Goal: Task Accomplishment & Management: Manage account settings

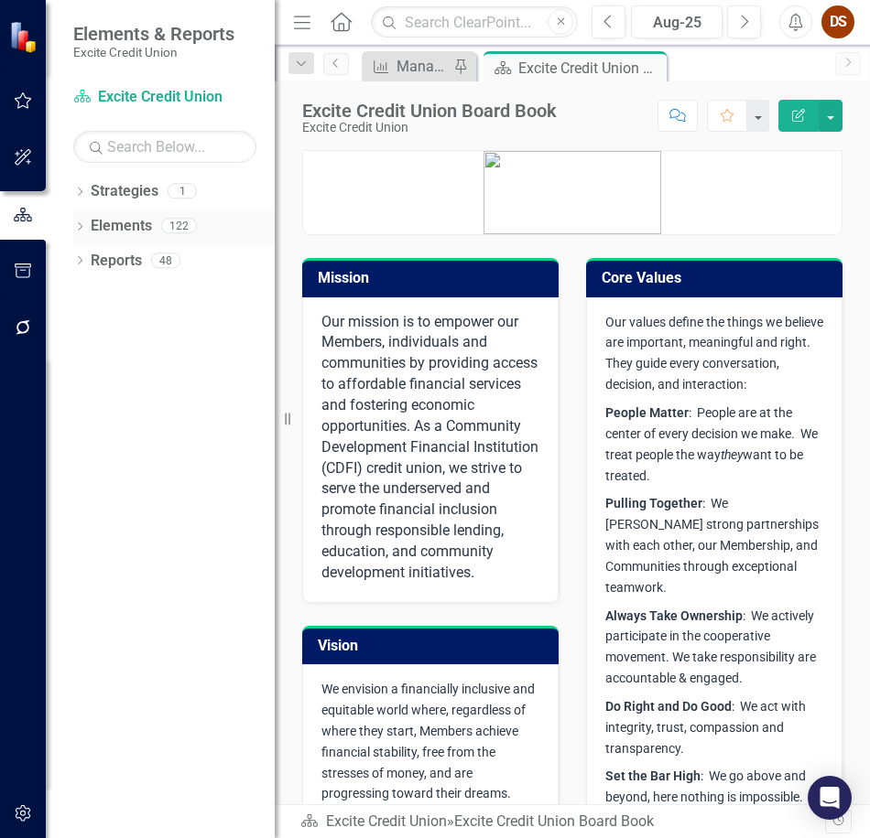
click at [116, 229] on link "Elements" at bounding box center [121, 226] width 61 height 21
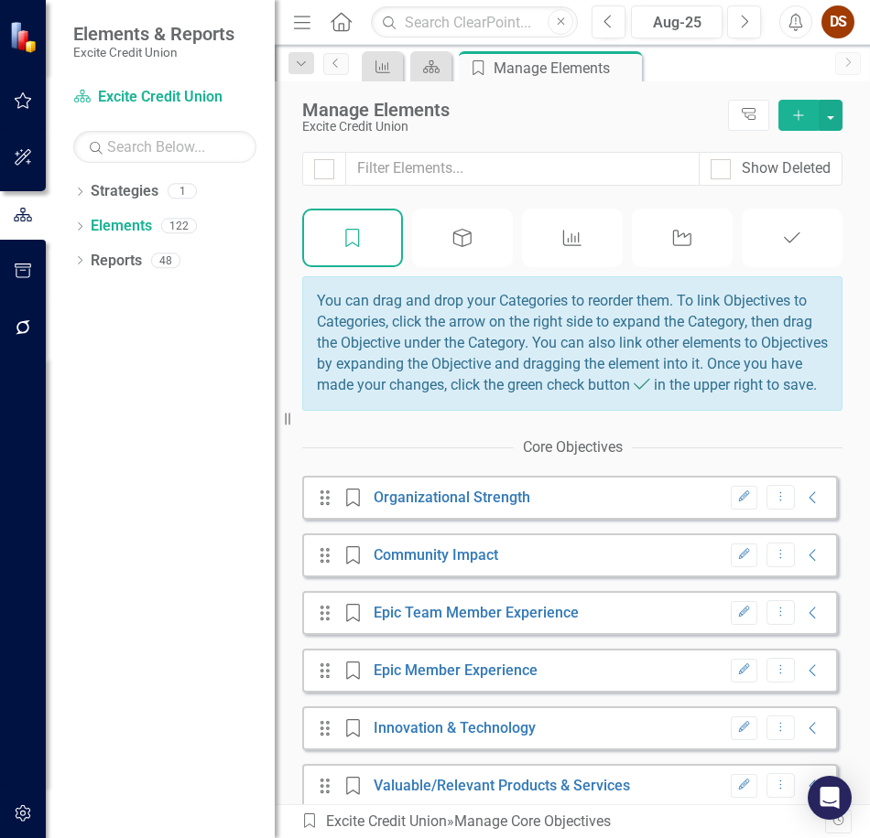
click at [659, 227] on div "Initiative" at bounding box center [682, 238] width 101 height 59
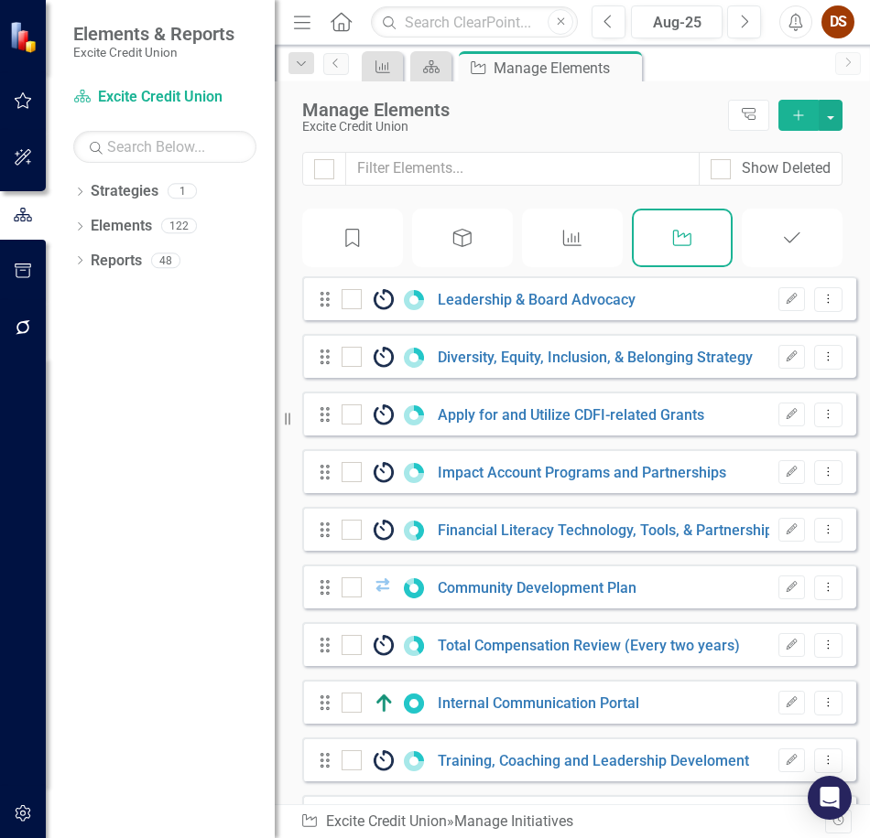
click at [566, 232] on icon "Measurement of Success" at bounding box center [572, 238] width 24 height 18
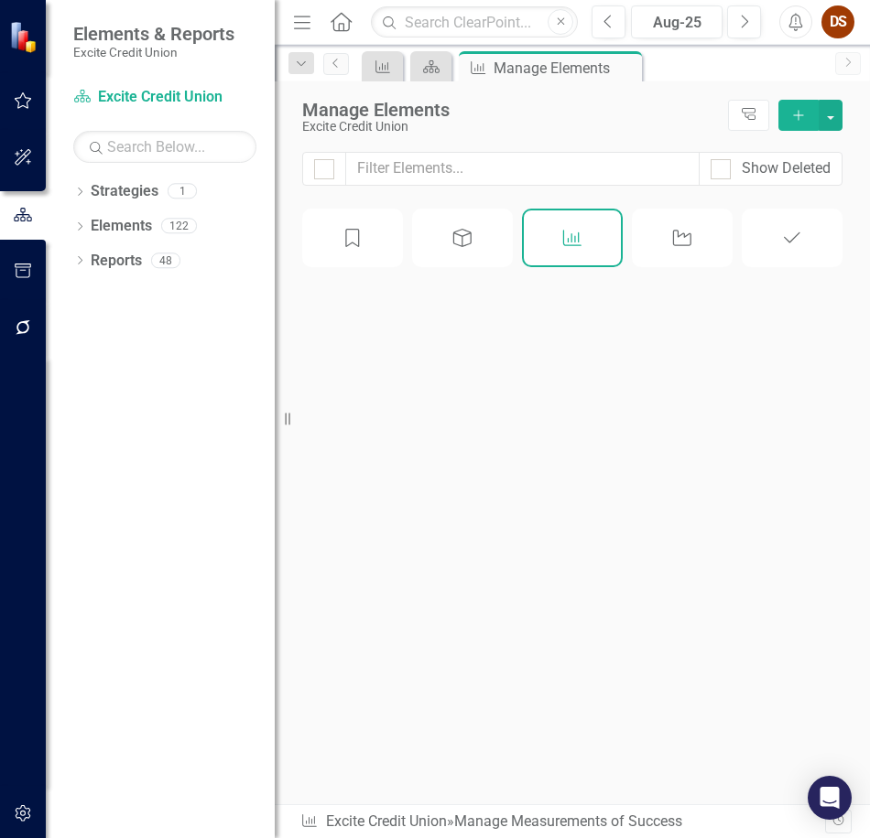
checkbox input "false"
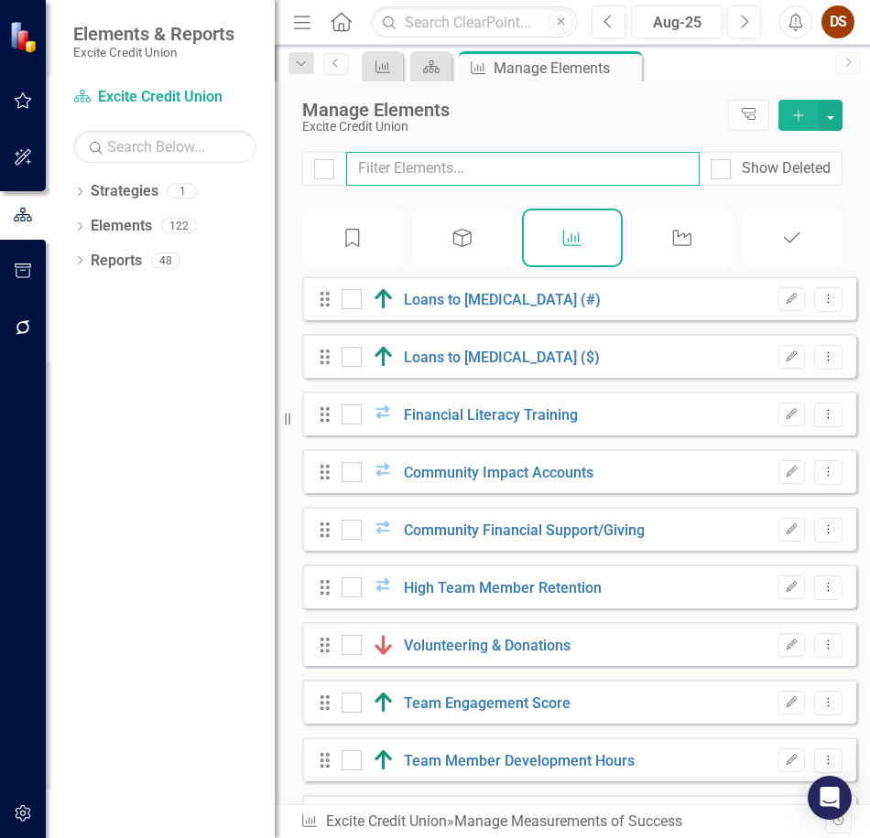
click at [567, 173] on input "text" at bounding box center [522, 169] width 353 height 34
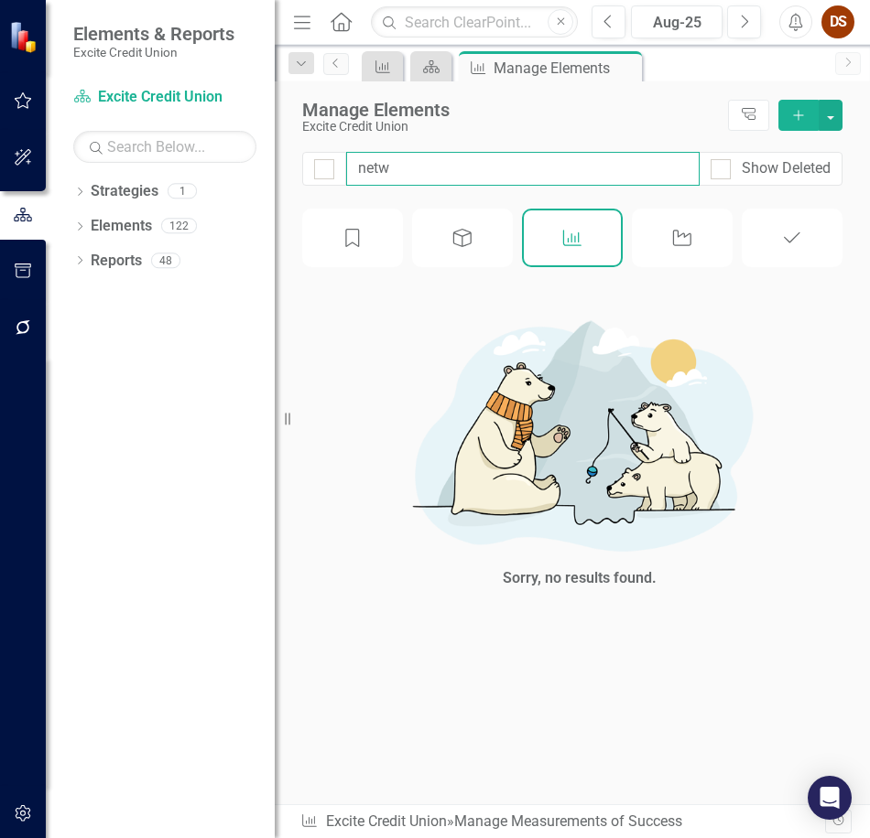
type input "net"
checkbox input "false"
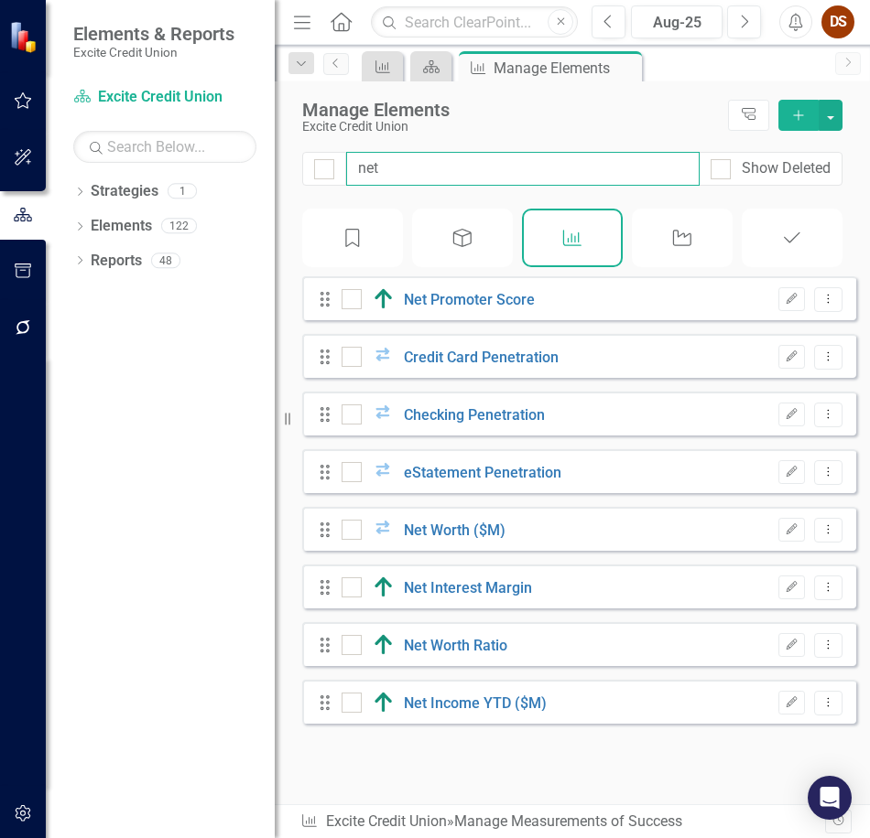
type input "net"
click at [482, 656] on div "Net Worth Ratio" at bounding box center [426, 645] width 170 height 22
click at [481, 651] on link "Net Worth Ratio" at bounding box center [455, 645] width 103 height 17
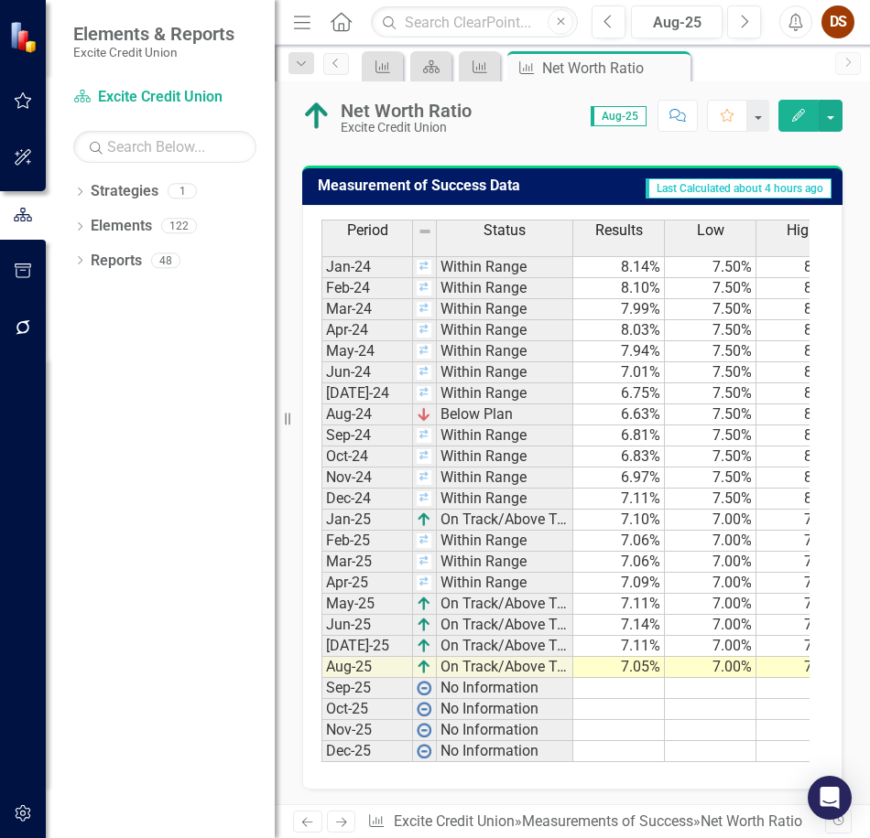
scroll to position [1648, 0]
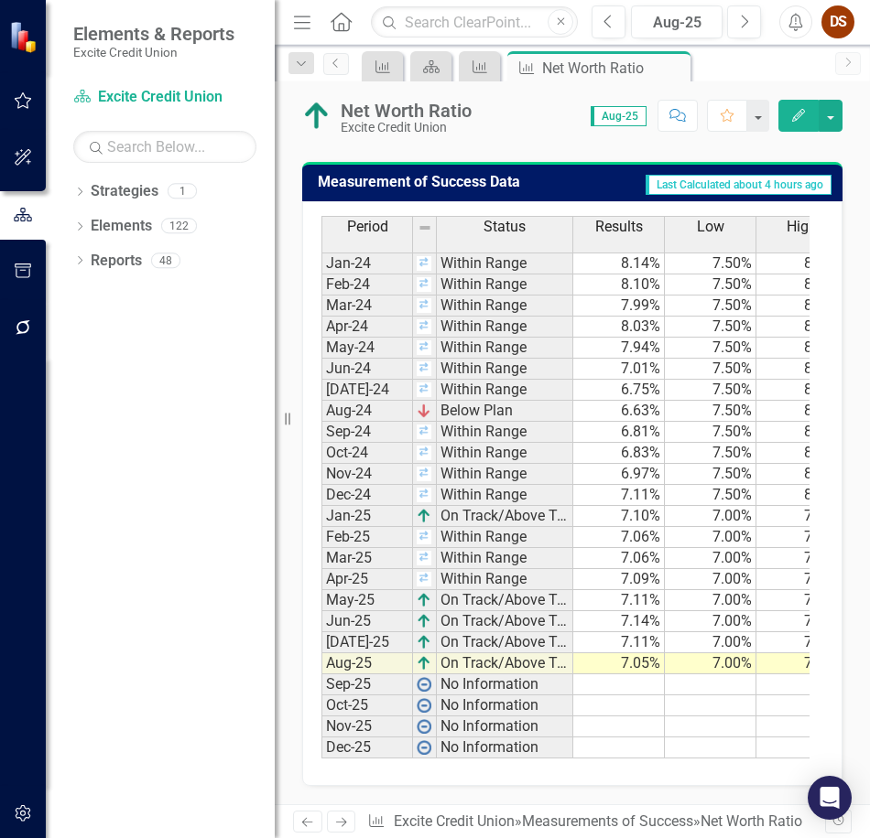
click at [618, 675] on td "7.05%" at bounding box center [619, 664] width 92 height 21
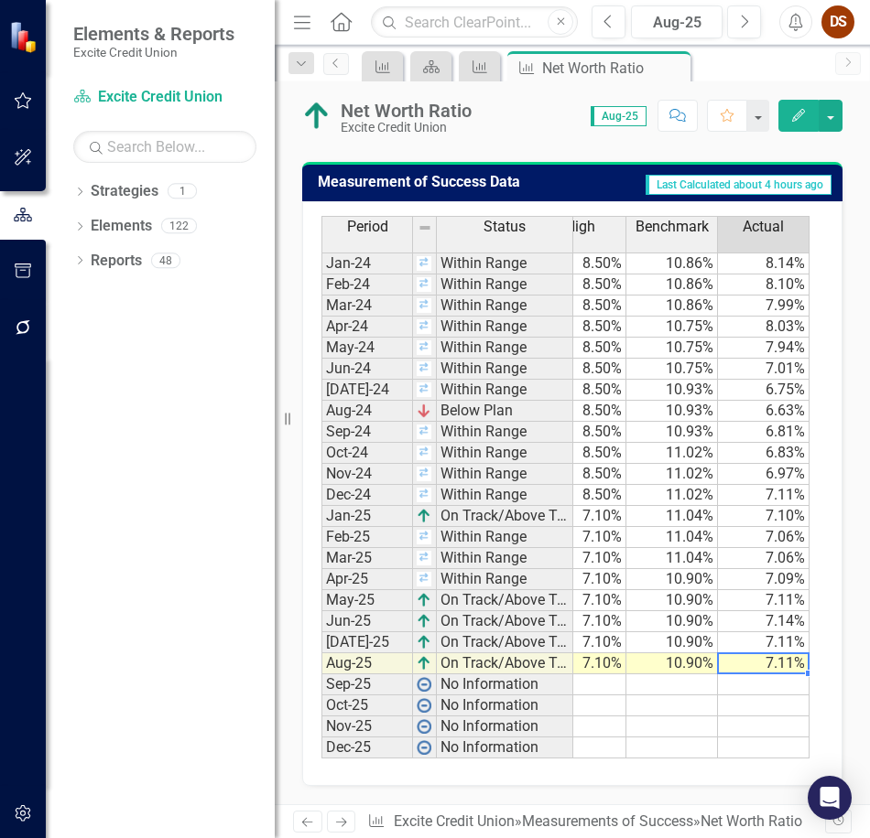
scroll to position [0, 313]
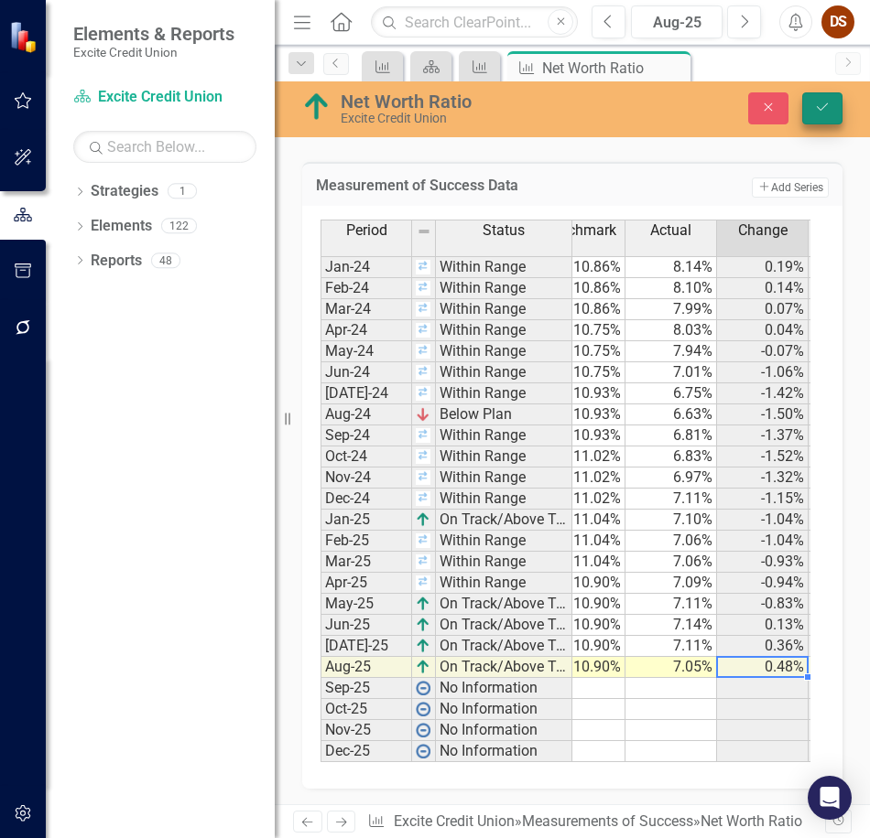
type textarea "7.05"
click at [817, 113] on icon "Save" at bounding box center [822, 107] width 16 height 13
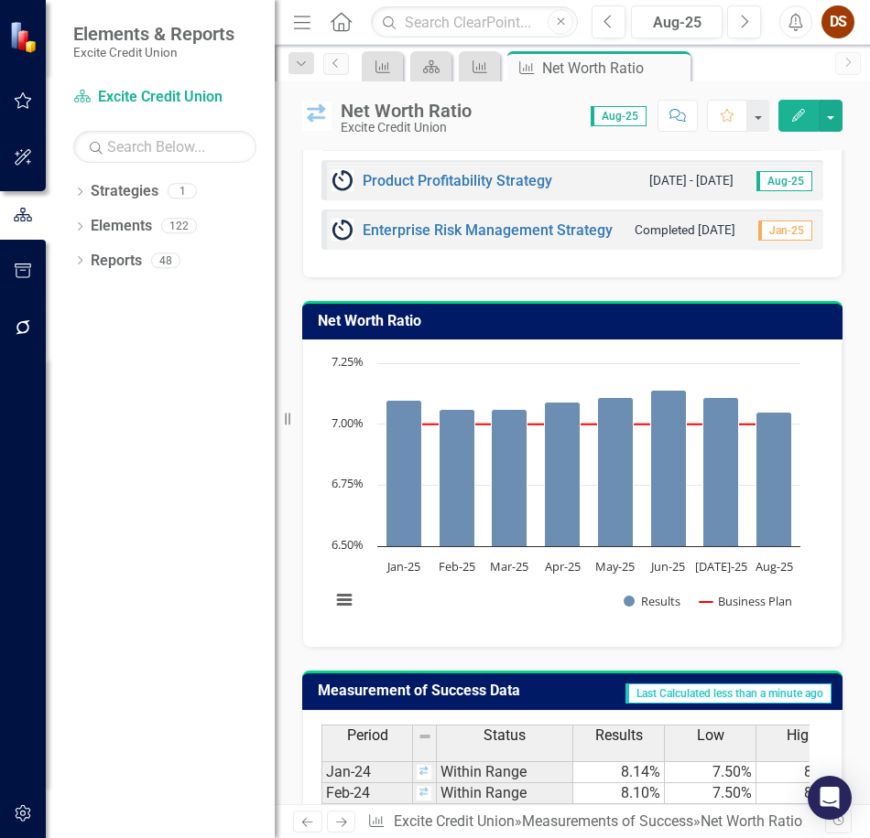
scroll to position [1681, 0]
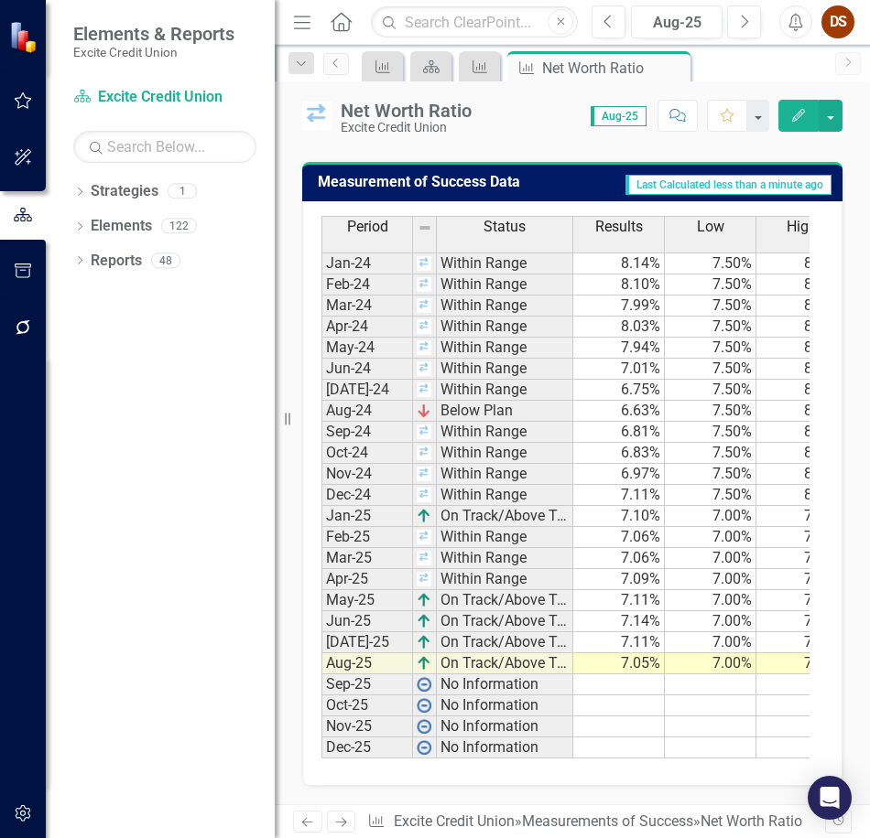
click at [627, 654] on td "7.05%" at bounding box center [619, 664] width 92 height 21
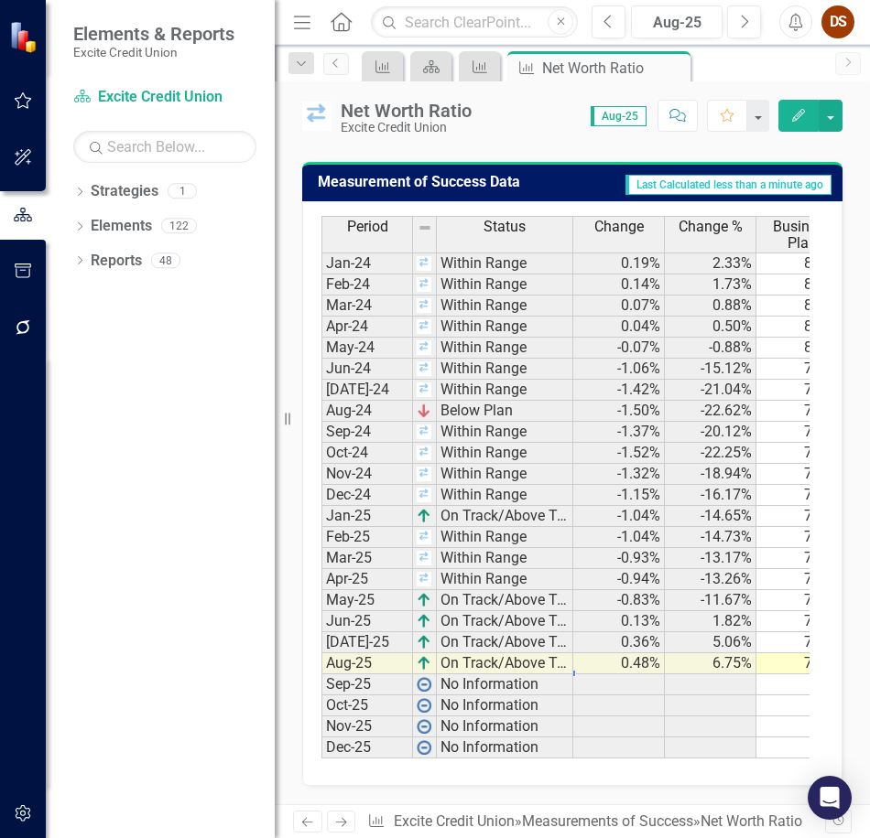
scroll to position [0, 366]
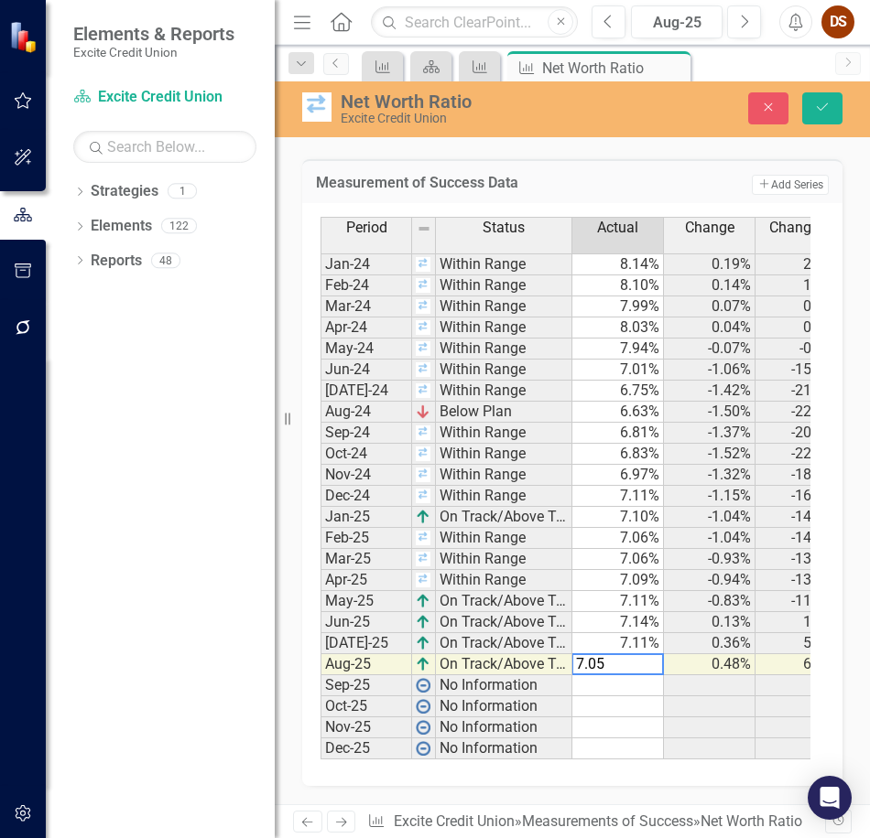
type textarea "7.05"
click at [627, 636] on td "7.11%" at bounding box center [618, 643] width 92 height 21
click at [811, 110] on button "Save" at bounding box center [822, 108] width 40 height 32
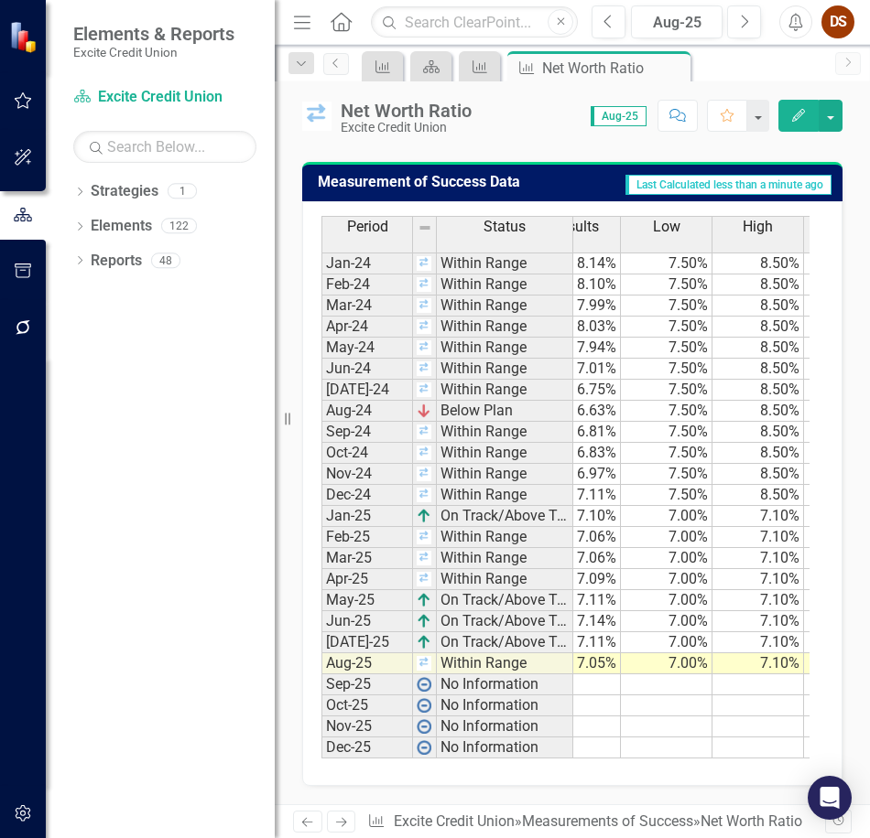
scroll to position [0, 0]
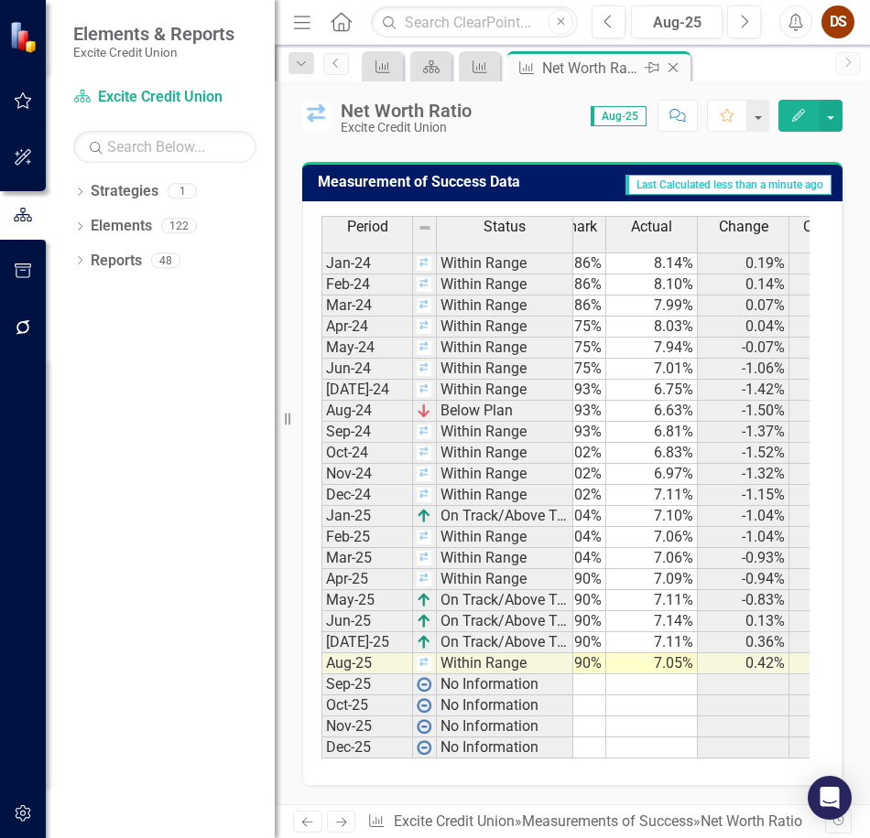
click at [673, 68] on icon at bounding box center [673, 68] width 10 height 10
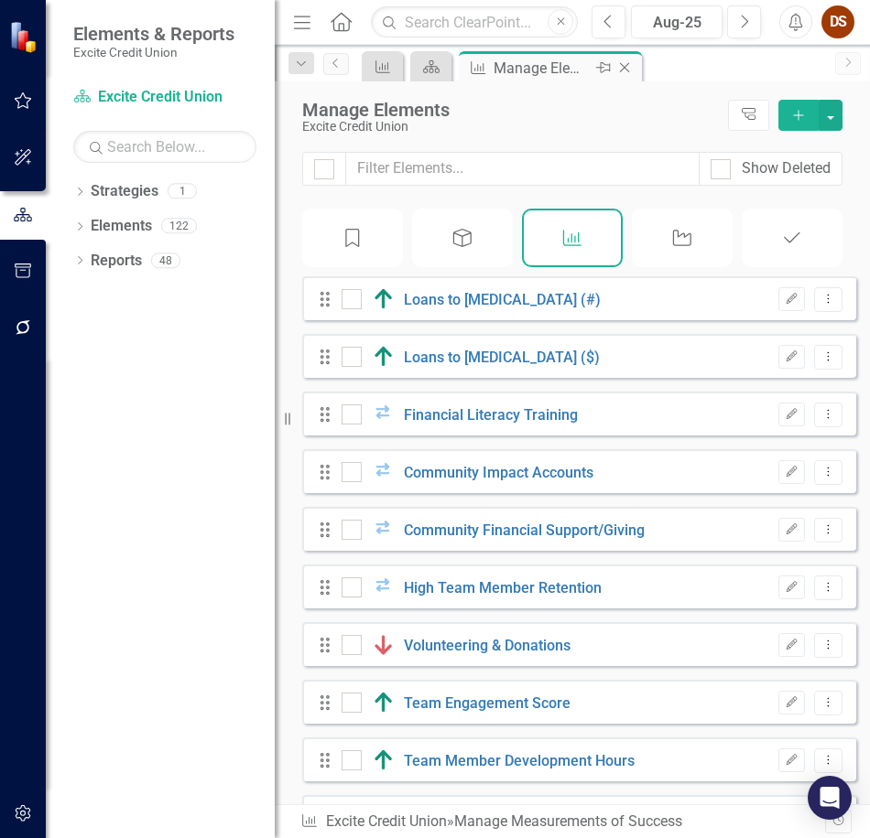
click at [625, 67] on icon at bounding box center [625, 68] width 10 height 10
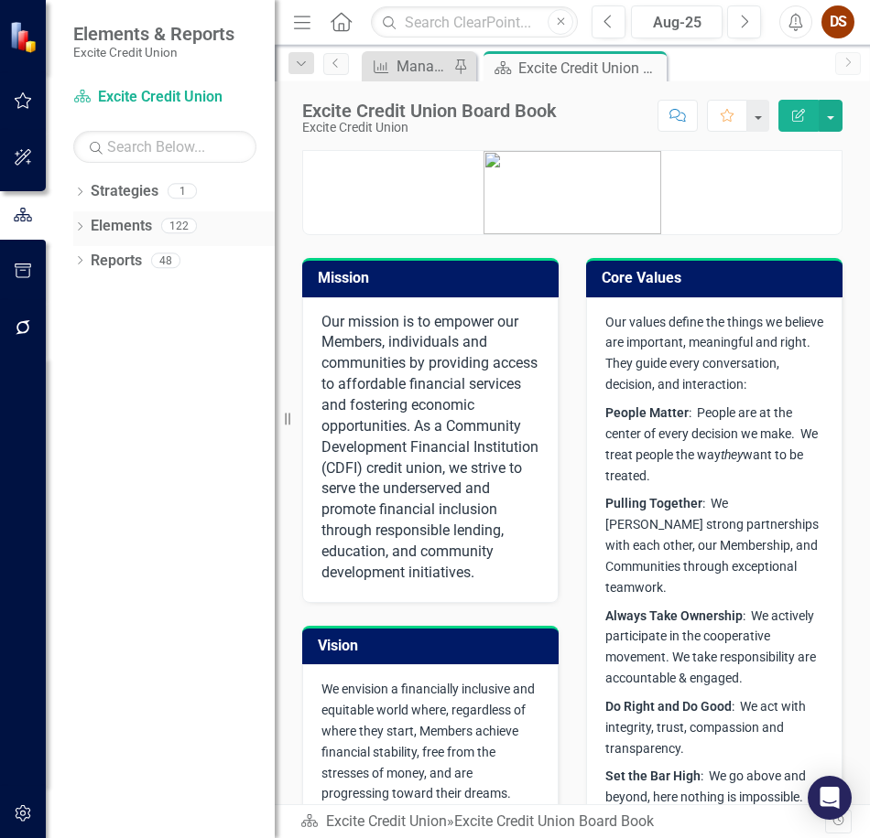
click at [137, 222] on link "Elements" at bounding box center [121, 226] width 61 height 21
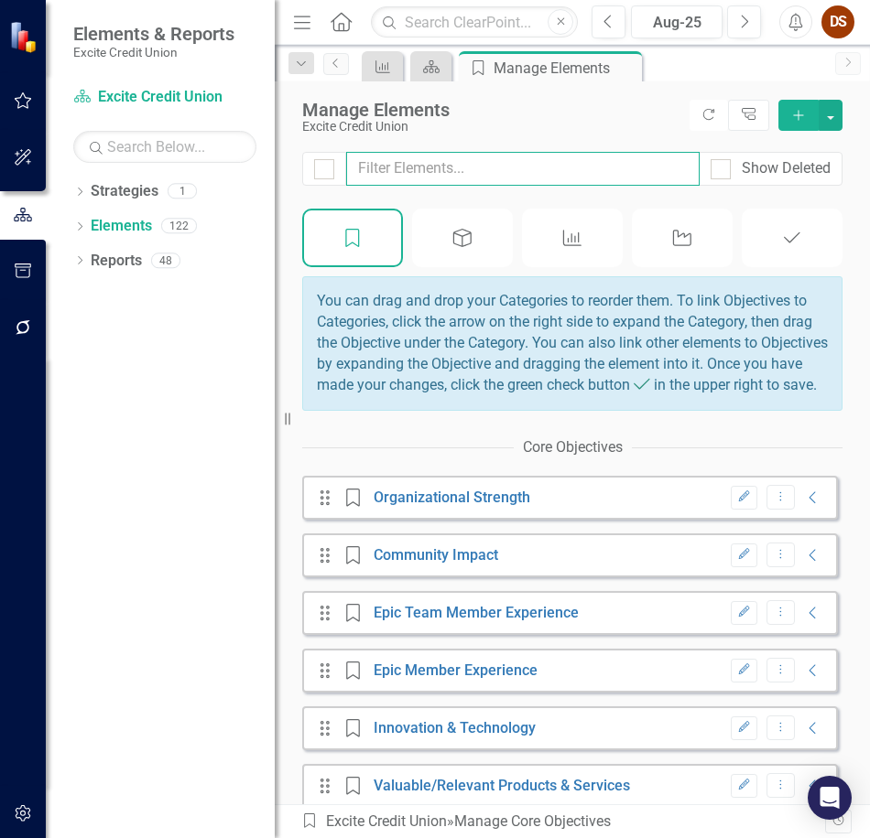
click at [466, 170] on input "text" at bounding box center [522, 169] width 353 height 34
click at [581, 245] on div "Measurement of Success" at bounding box center [572, 238] width 101 height 59
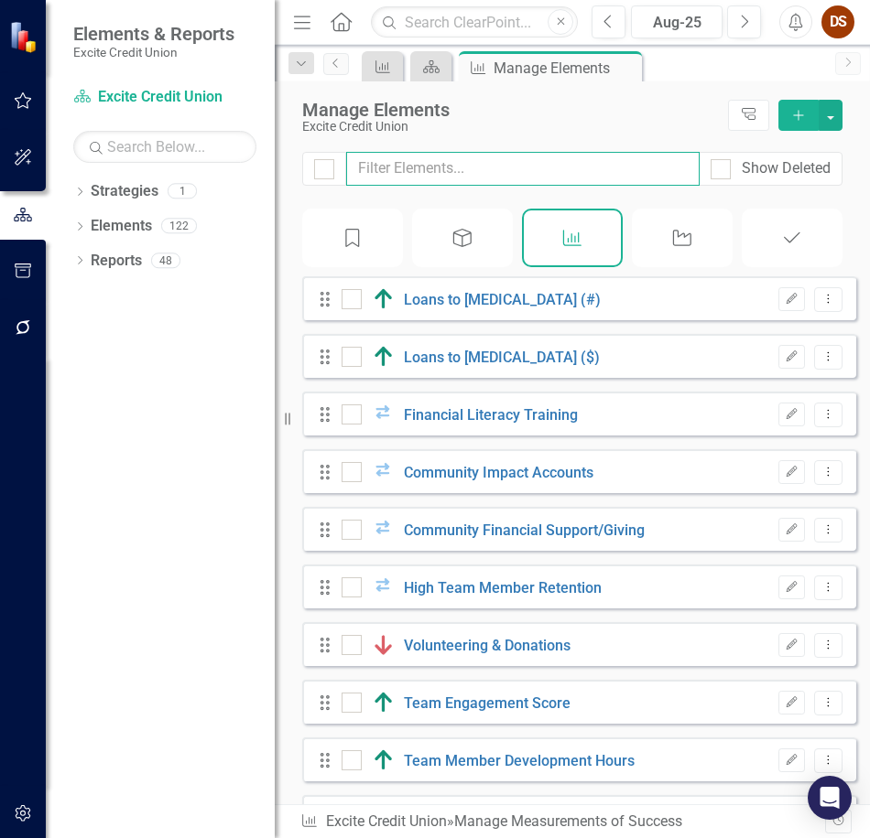
click at [489, 178] on input "text" at bounding box center [522, 169] width 353 height 34
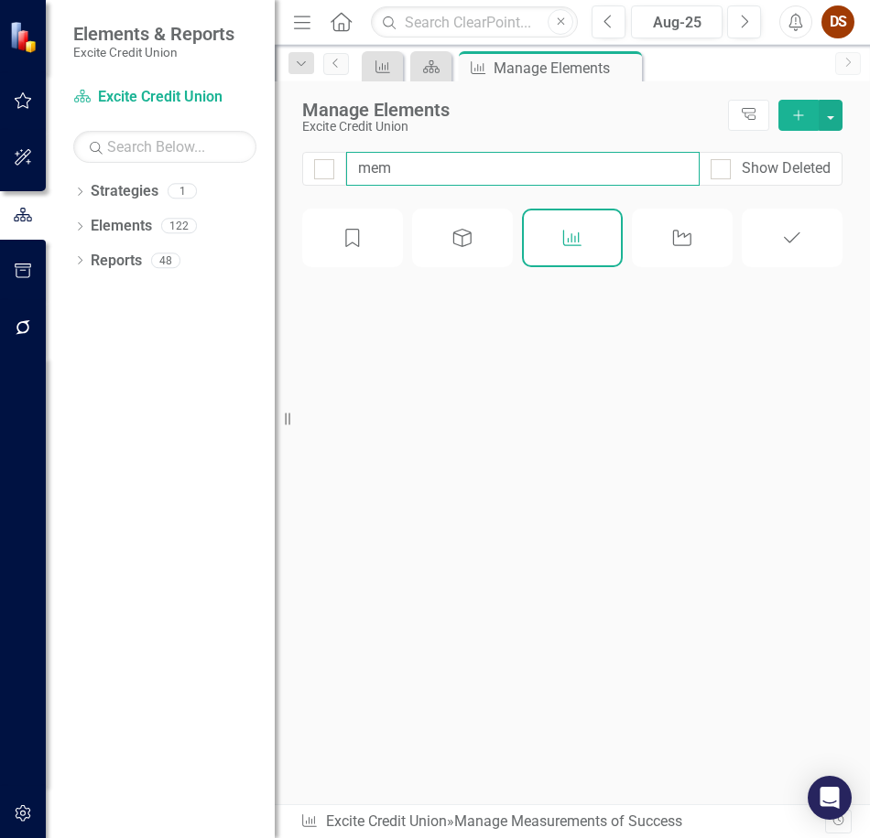
type input "memb"
checkbox input "false"
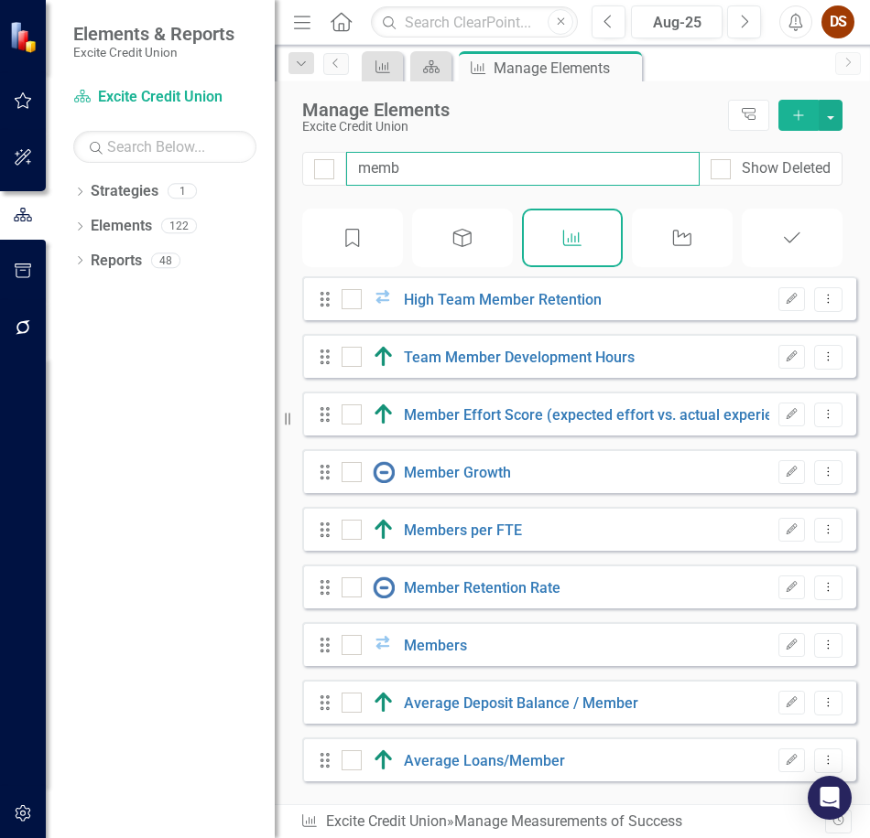
type input "membe"
checkbox input "false"
type input "member"
checkbox input "false"
type input "member"
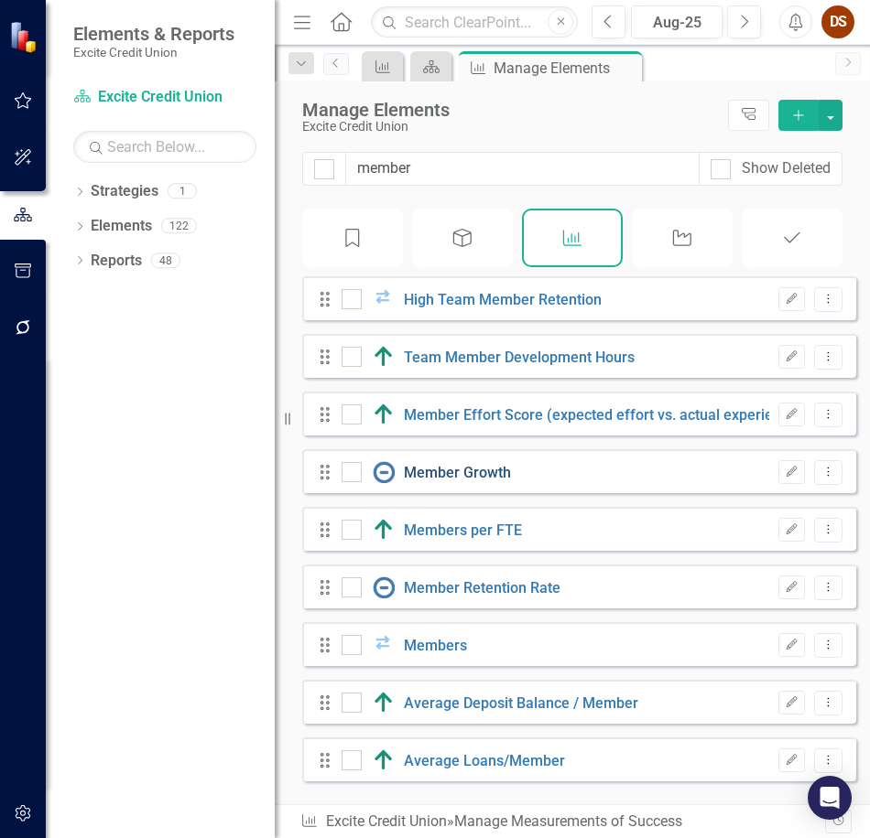
click at [466, 481] on link "Member Growth" at bounding box center [457, 472] width 107 height 17
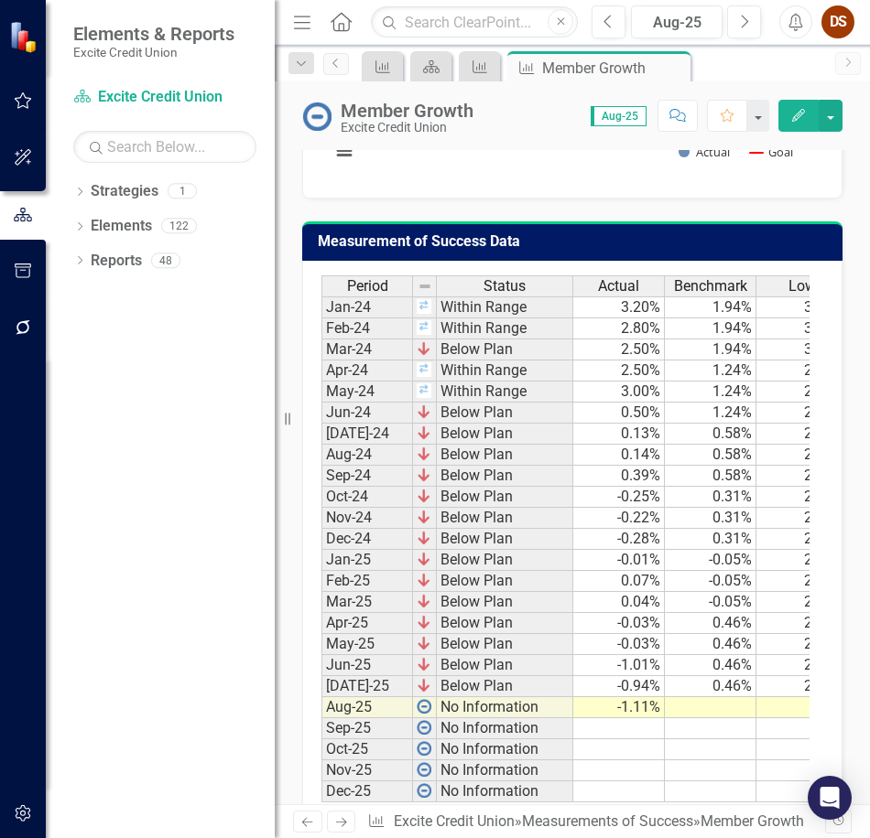
scroll to position [1710, 0]
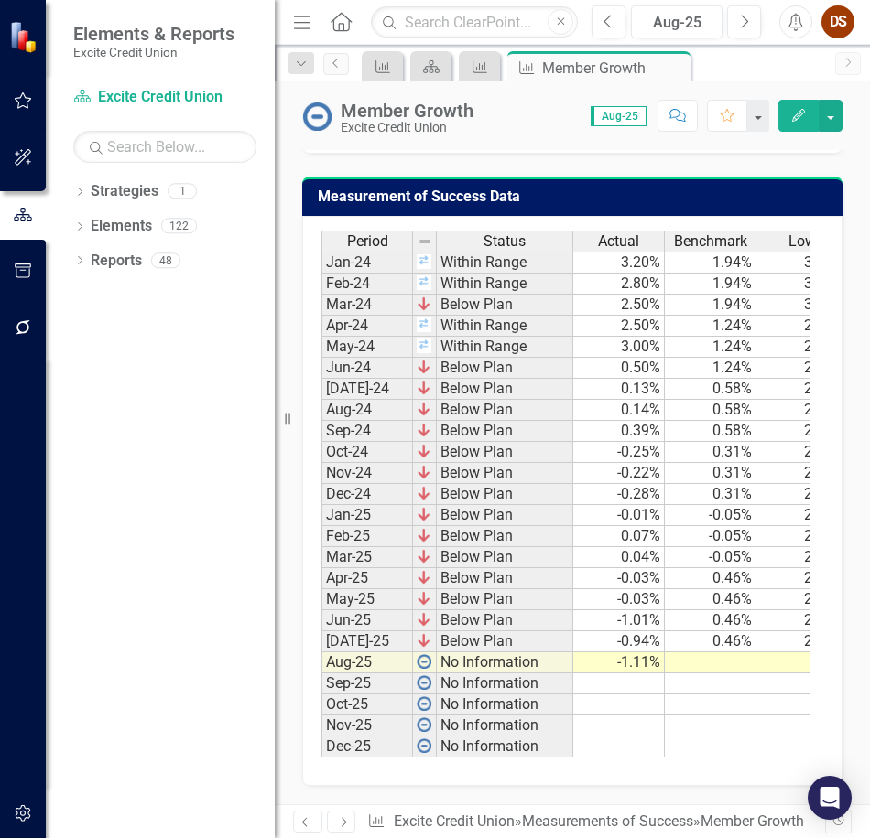
click at [627, 654] on td "-1.11%" at bounding box center [619, 663] width 92 height 21
click at [605, 632] on td "-0.94%" at bounding box center [619, 642] width 92 height 21
